Goal: Information Seeking & Learning: Learn about a topic

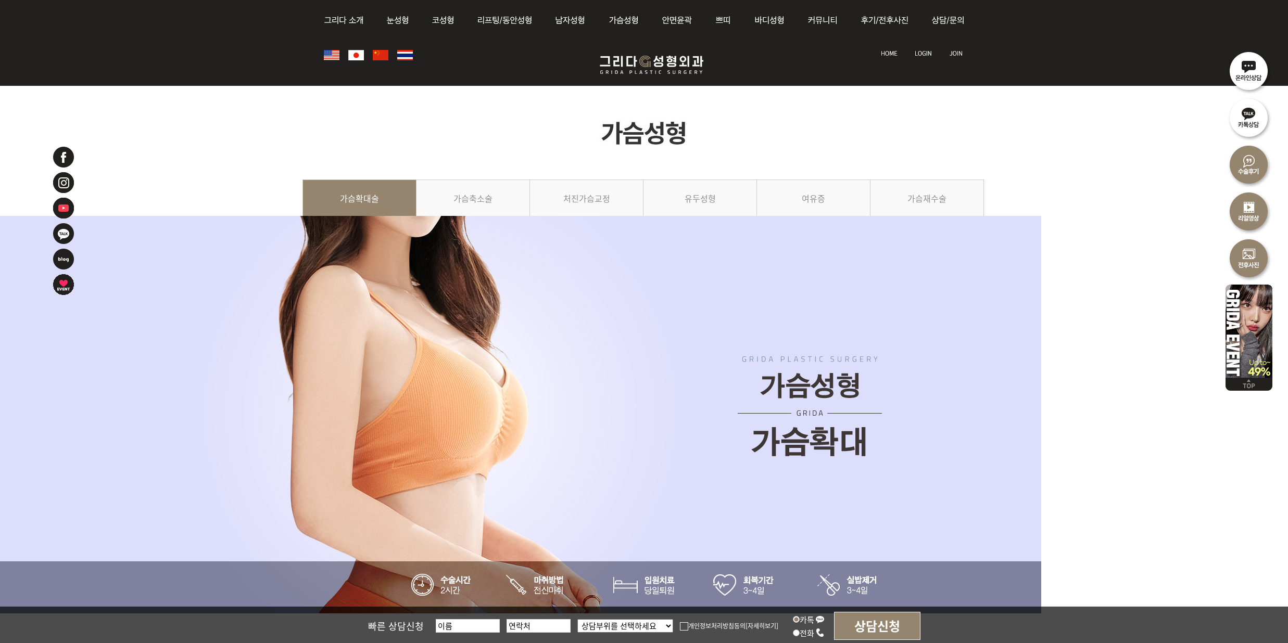
scroll to position [1110, 0]
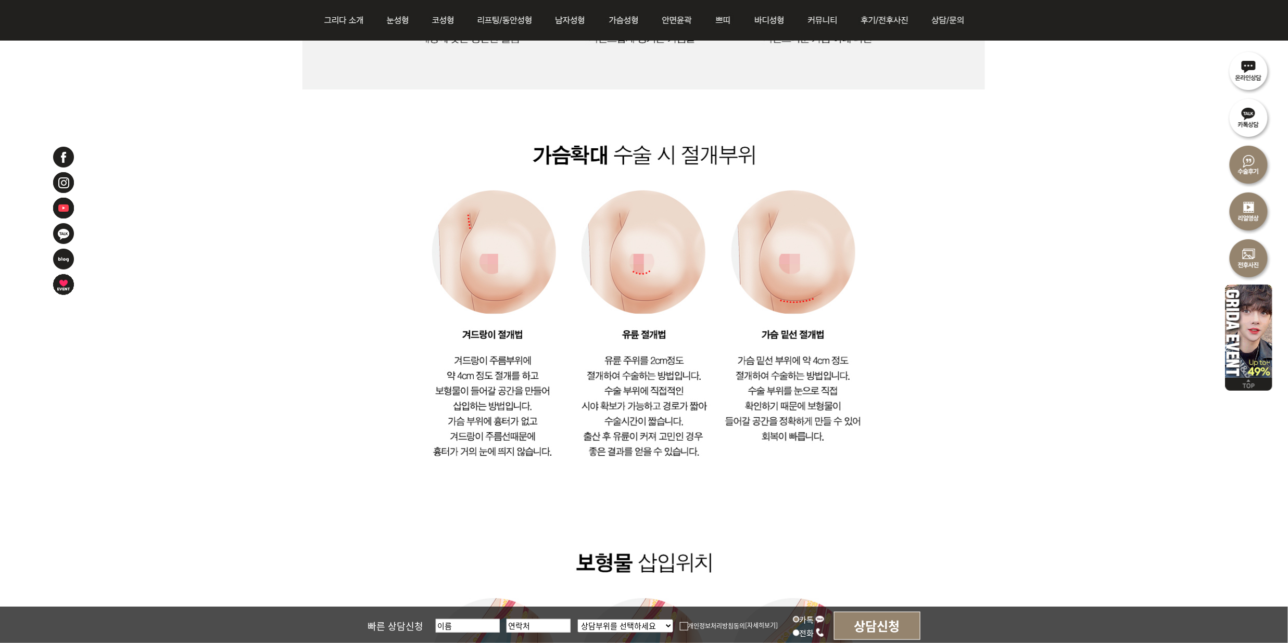
click at [948, 387] on img at bounding box center [643, 223] width 682 height 1441
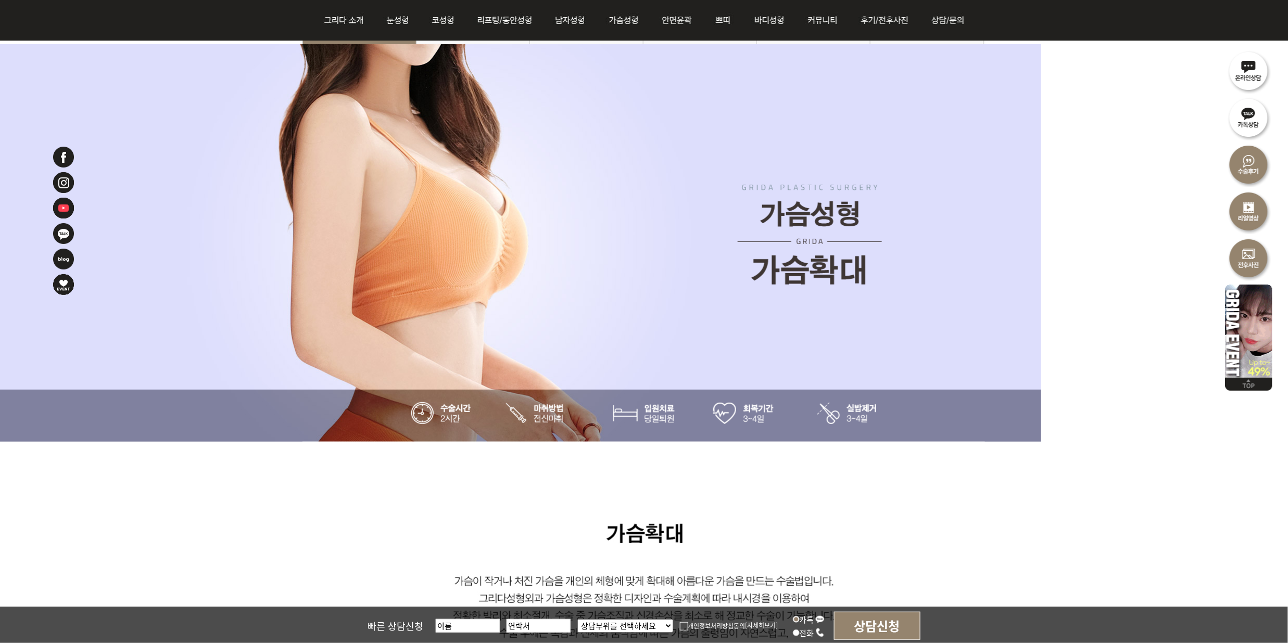
scroll to position [277, 0]
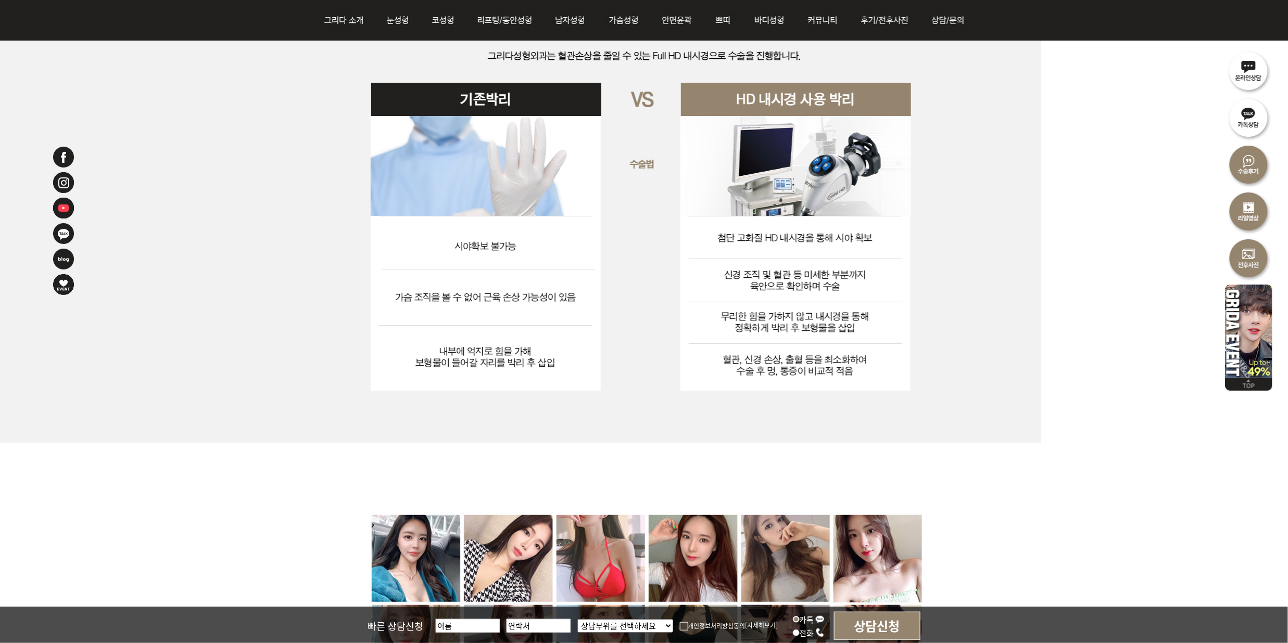
scroll to position [3053, 0]
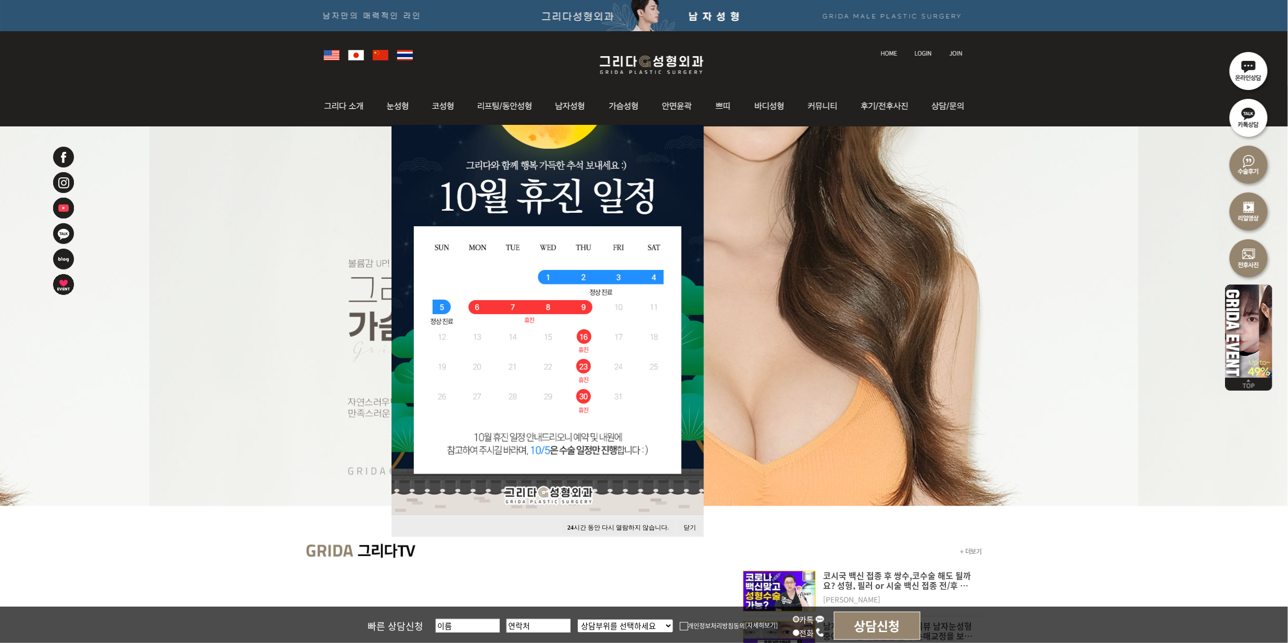
click at [152, 229] on li at bounding box center [644, 316] width 1288 height 380
